Goal: Transaction & Acquisition: Subscribe to service/newsletter

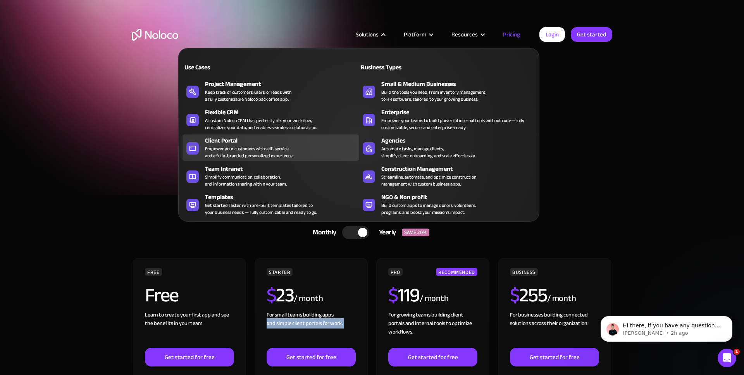
click at [262, 150] on div "Empower your customers with self-service and a fully-branded personalized exper…" at bounding box center [249, 152] width 88 height 14
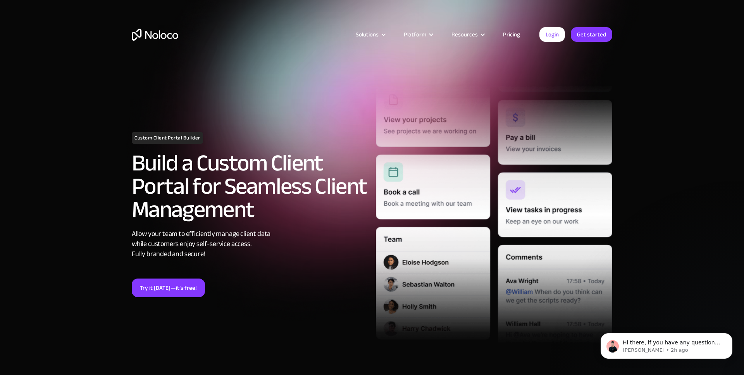
click at [511, 35] on link "Pricing" at bounding box center [512, 34] width 36 height 10
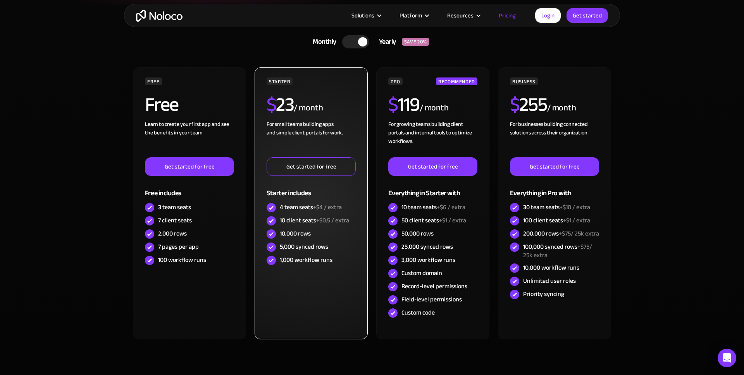
scroll to position [207, 0]
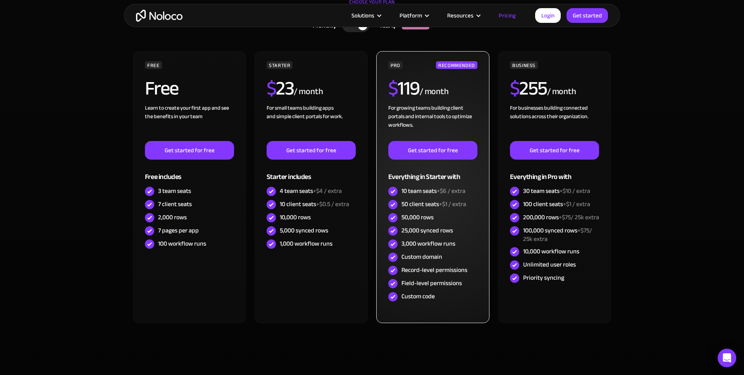
click at [417, 229] on div "25,000 synced rows" at bounding box center [428, 230] width 52 height 9
click at [416, 219] on div "50,000 rows" at bounding box center [418, 217] width 32 height 9
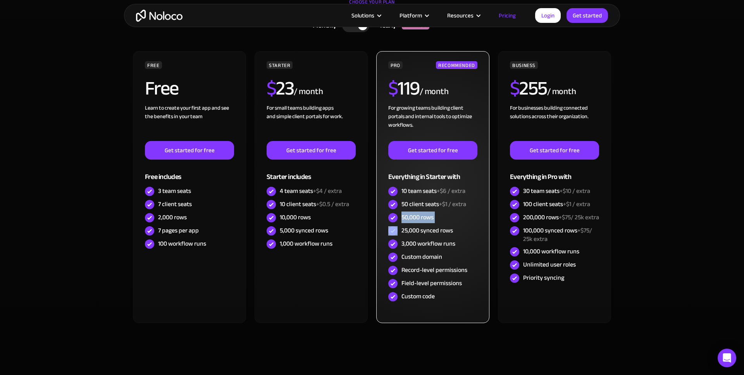
click at [416, 219] on div "50,000 rows" at bounding box center [418, 217] width 32 height 9
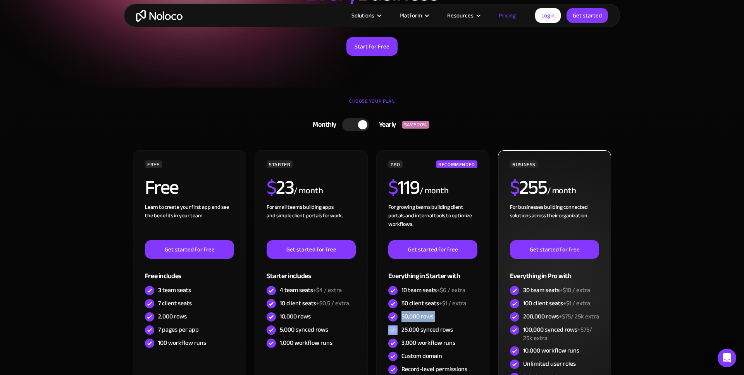
scroll to position [79, 0]
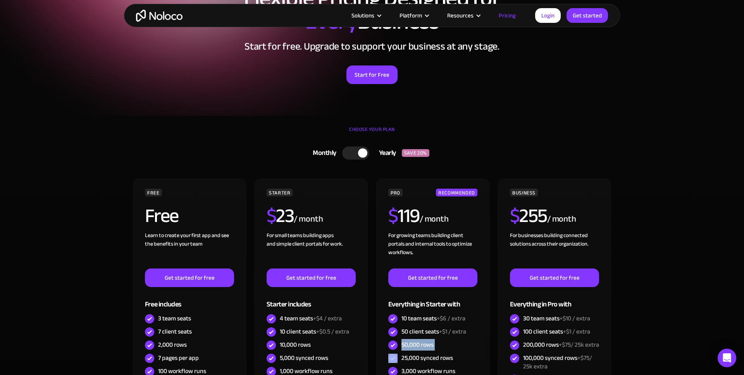
click at [352, 151] on div at bounding box center [355, 153] width 27 height 13
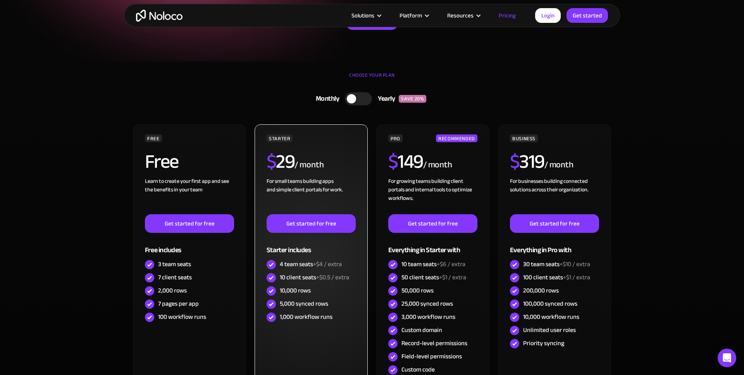
scroll to position [132, 0]
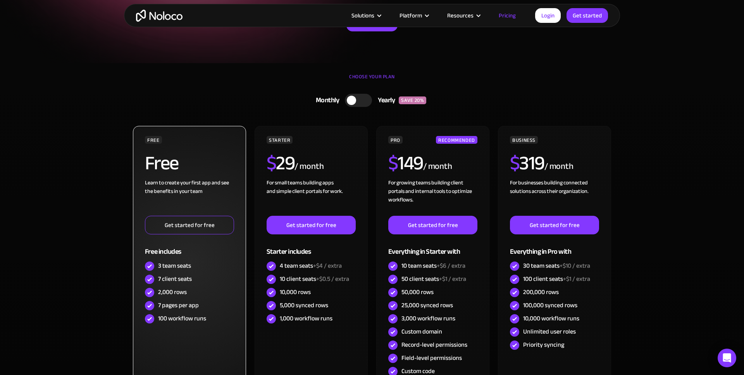
click at [194, 226] on link "Get started for free" at bounding box center [189, 225] width 89 height 19
